Goal: Information Seeking & Learning: Learn about a topic

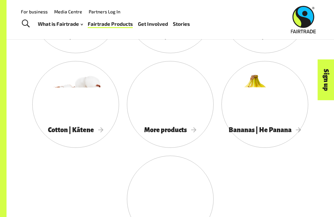
scroll to position [555, 0]
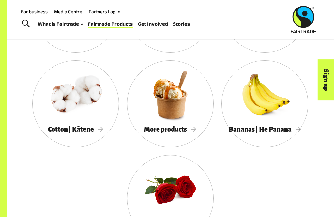
click at [176, 121] on div at bounding box center [170, 95] width 87 height 56
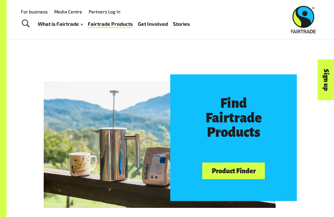
click at [234, 162] on link "Product Finder" at bounding box center [233, 170] width 63 height 17
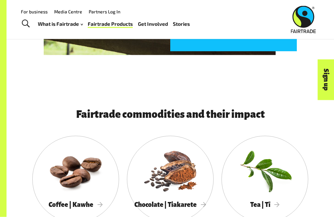
scroll to position [376, 0]
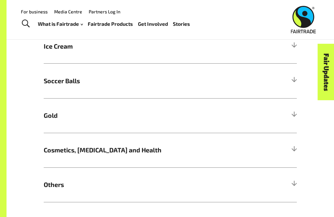
scroll to position [374, 0]
click at [239, 190] on h5 "Others" at bounding box center [170, 184] width 253 height 35
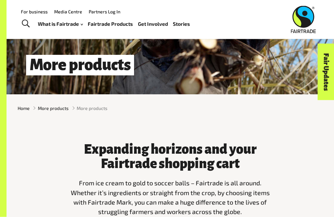
scroll to position [0, 0]
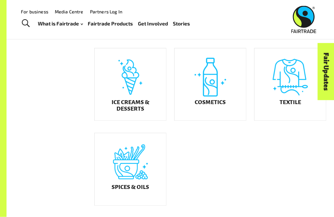
scroll to position [295, 0]
click at [213, 88] on div "Cosmetics" at bounding box center [209, 84] width 71 height 72
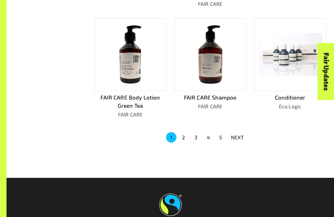
scroll to position [400, 0]
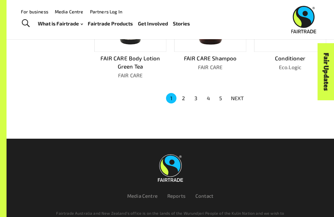
click at [184, 93] on button "2" at bounding box center [183, 98] width 10 height 10
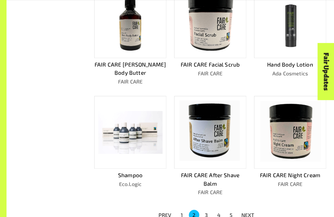
scroll to position [296, 0]
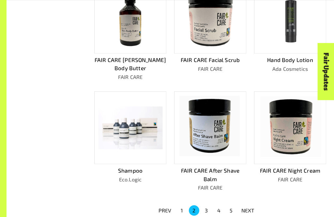
click at [208, 205] on button "3" at bounding box center [206, 210] width 10 height 10
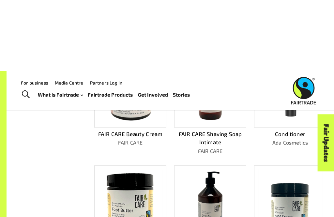
scroll to position [0, 0]
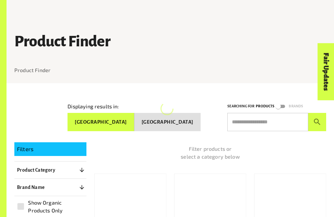
scroll to position [316, 0]
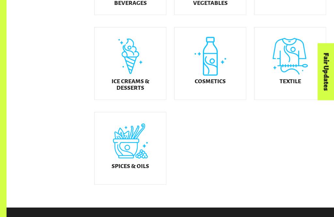
click at [143, 138] on div "Spices & Oils" at bounding box center [130, 148] width 71 height 72
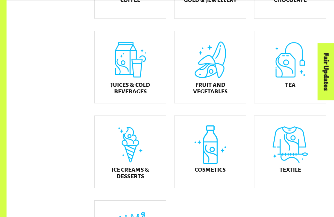
scroll to position [230, 0]
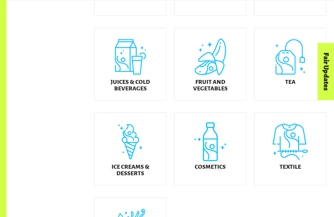
click at [310, 133] on div "Textile" at bounding box center [289, 149] width 71 height 72
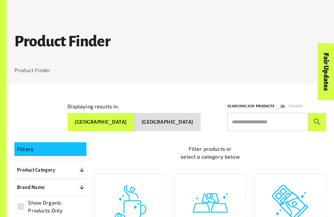
scroll to position [251, 0]
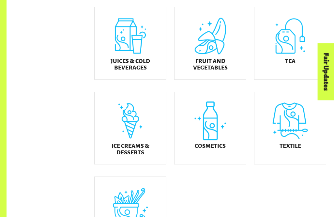
click at [111, 64] on h5 "Juices & Cold Beverages" at bounding box center [130, 64] width 61 height 13
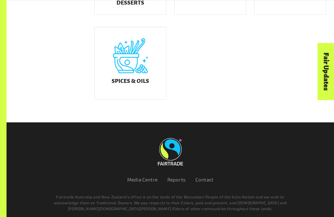
scroll to position [401, 0]
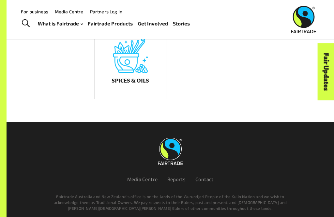
click at [147, 93] on div "Spices & Oils" at bounding box center [130, 63] width 71 height 72
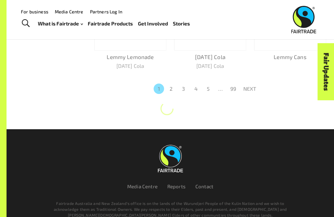
scroll to position [400, 0]
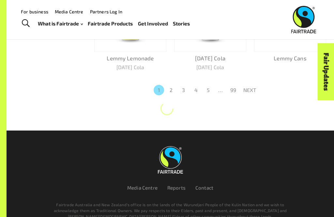
click at [150, 91] on div "1 2 3 4 5 … 99 NEXT" at bounding box center [206, 90] width 240 height 12
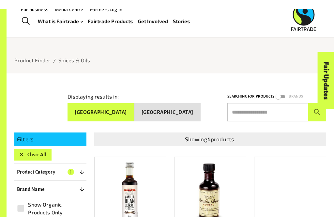
scroll to position [11, 0]
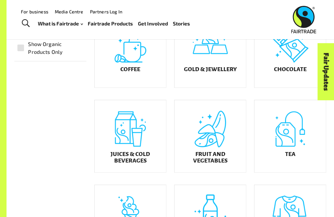
scroll to position [154, 0]
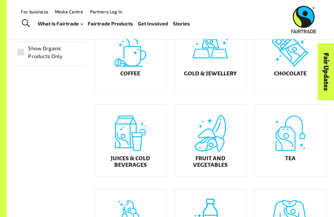
click at [119, 87] on div "Coffee" at bounding box center [130, 56] width 71 height 72
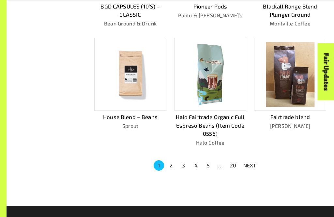
scroll to position [349, 0]
click at [167, 163] on button "2" at bounding box center [171, 165] width 10 height 10
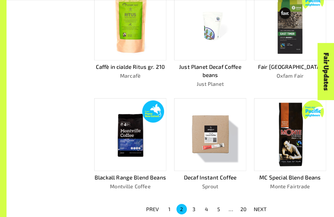
scroll to position [289, 0]
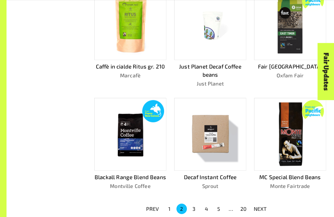
click at [199, 206] on button "3" at bounding box center [194, 209] width 10 height 10
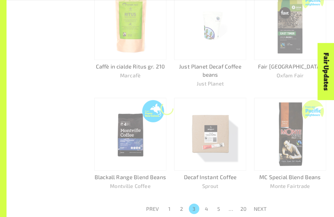
click at [170, 209] on button "1" at bounding box center [169, 209] width 10 height 10
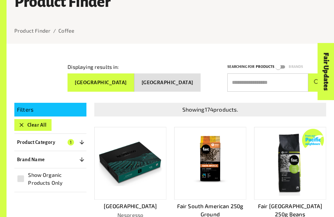
scroll to position [39, 0]
click at [126, 159] on img at bounding box center [130, 163] width 64 height 46
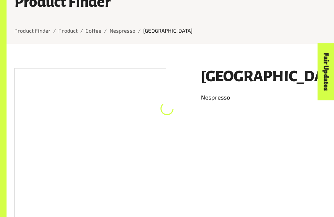
click at [130, 162] on img at bounding box center [90, 144] width 151 height 107
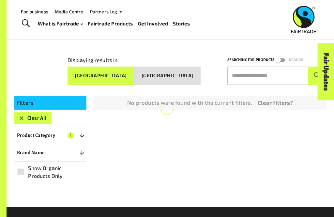
scroll to position [37, 0]
